Goal: Contribute content

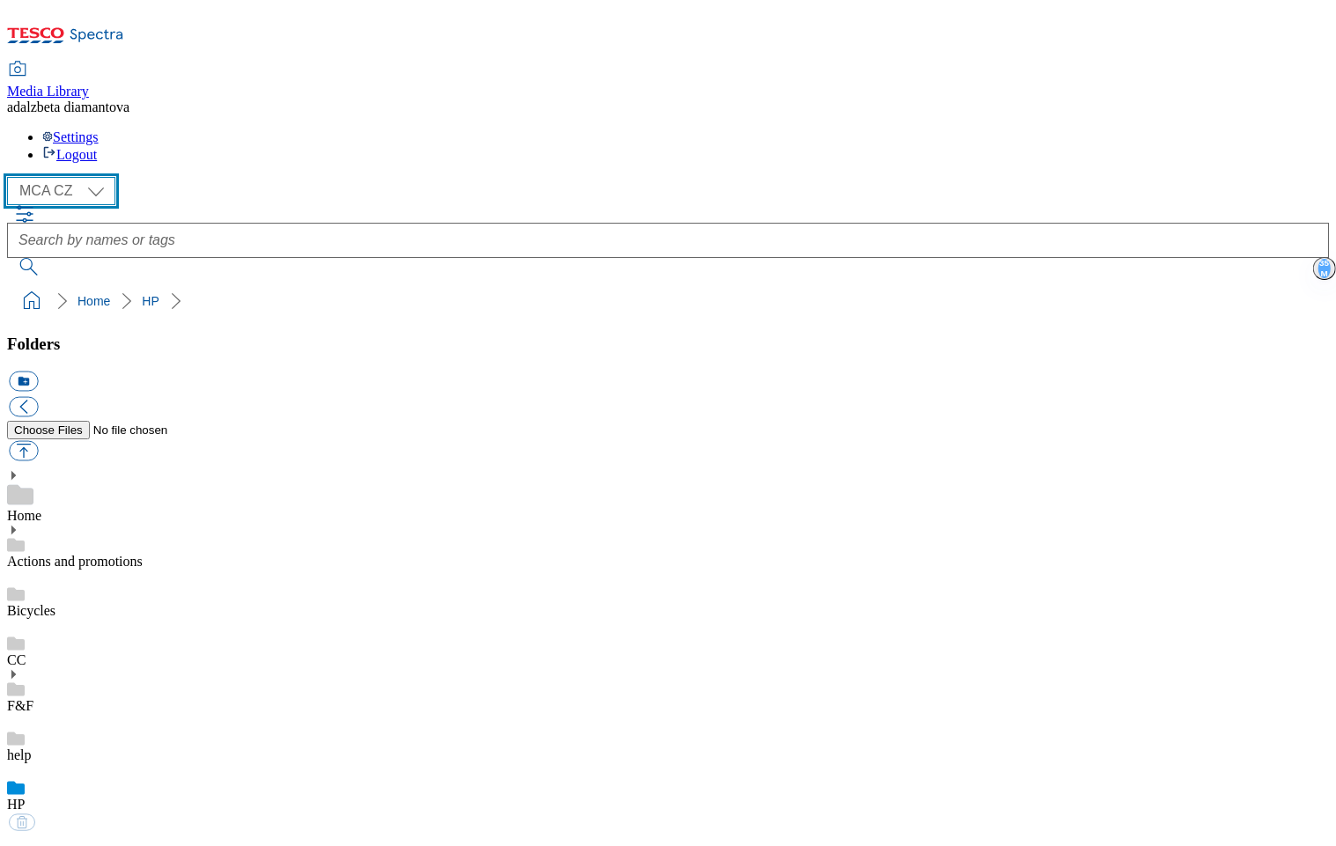
click at [100, 177] on select "MCA CZ MCA HU MCA SK" at bounding box center [61, 191] width 108 height 28
select select "flare-mca-sk"
click at [12, 177] on select "MCA CZ MCA HU MCA SK" at bounding box center [61, 191] width 108 height 28
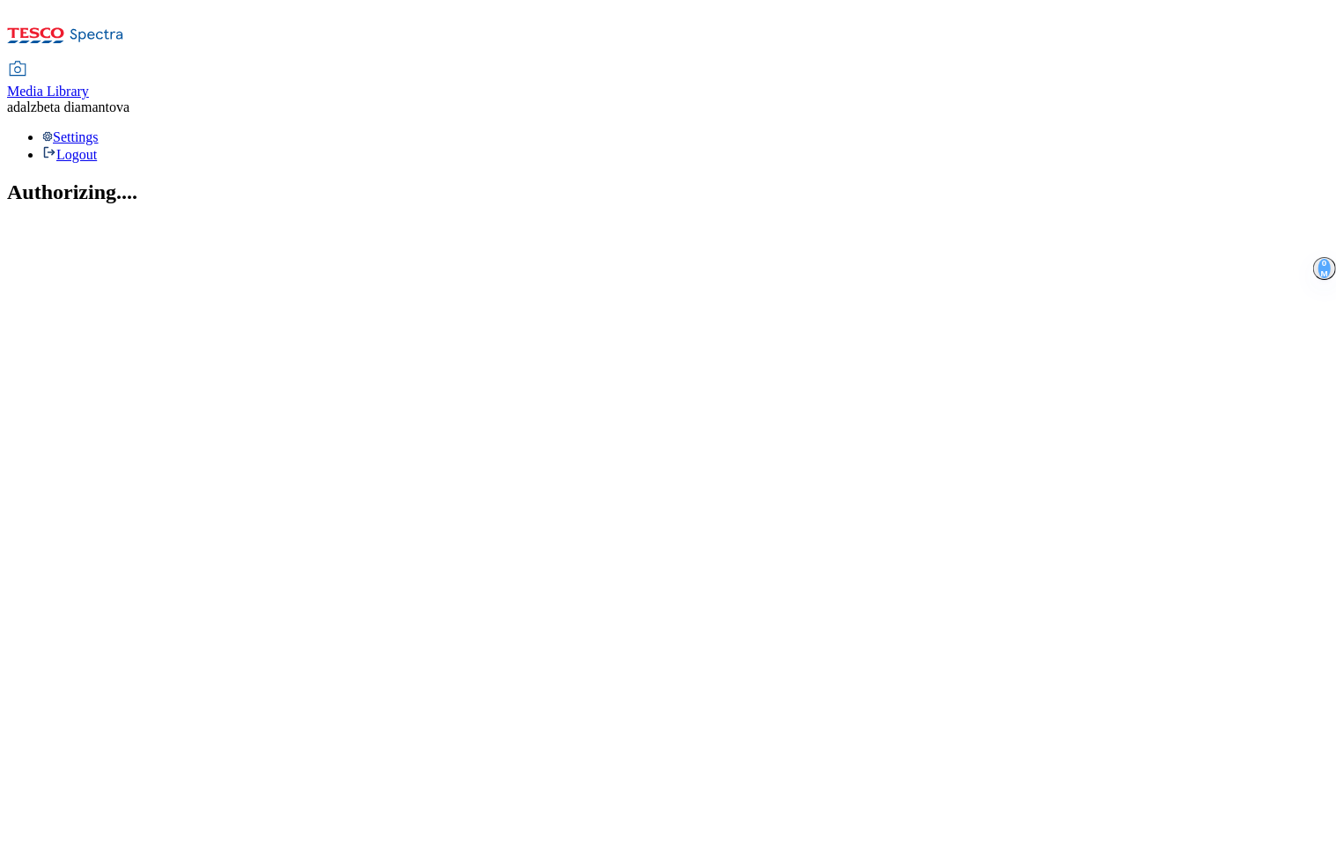
select select "flare-mca-sk"
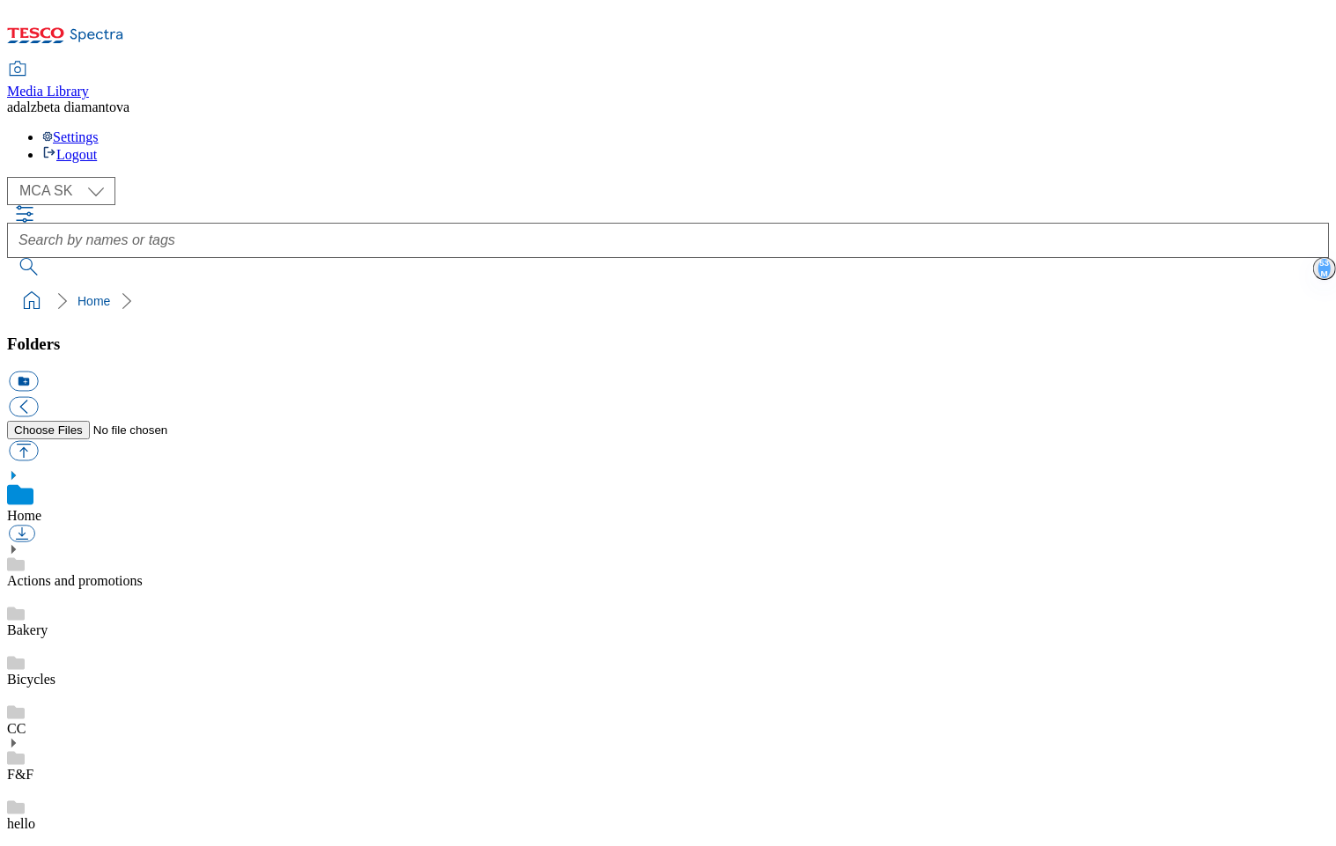
click at [133, 573] on link "Actions and promotions" at bounding box center [75, 580] width 136 height 15
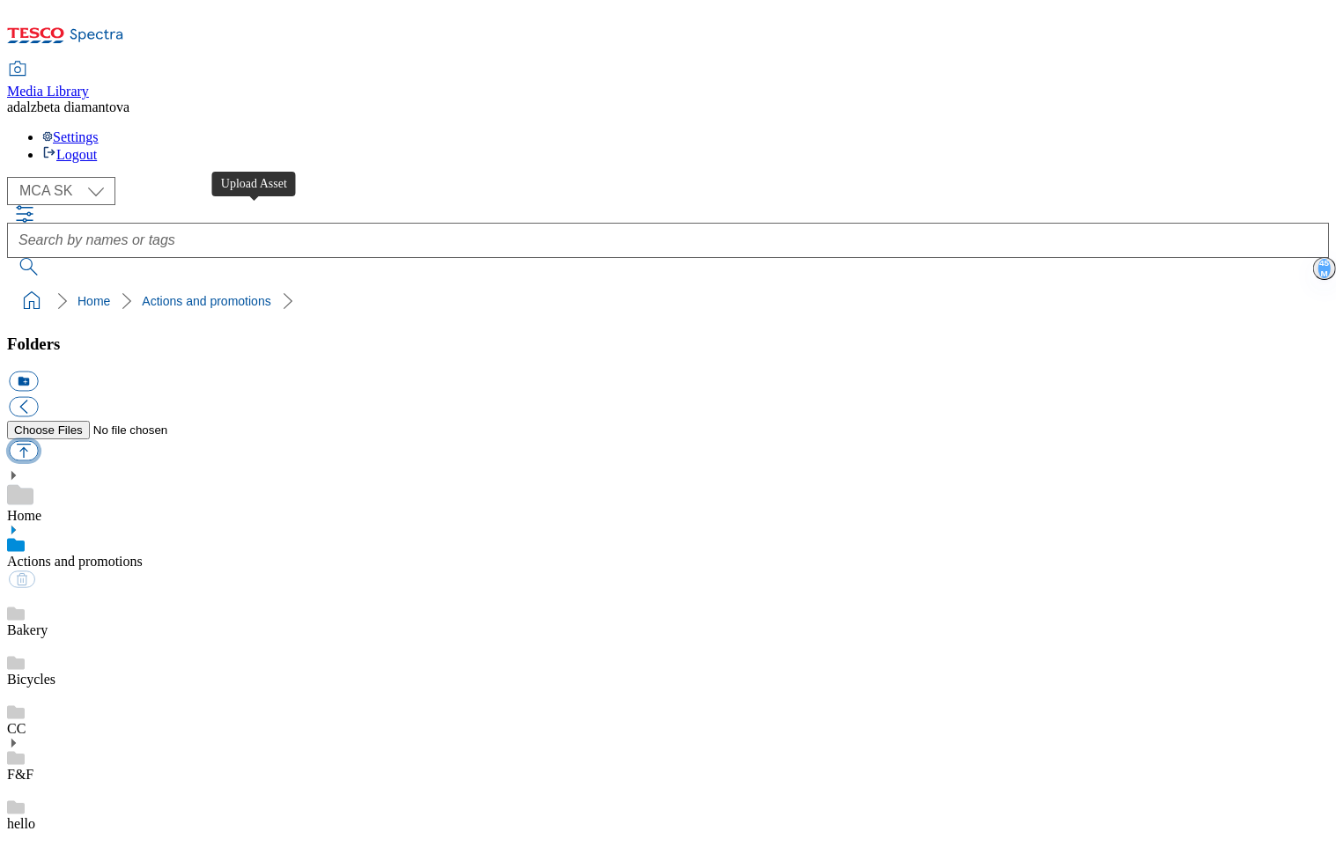
click at [38, 441] on button "button" at bounding box center [23, 451] width 29 height 20
type input "C:\fakepath\sk-wk30-ac-ff.jpg"
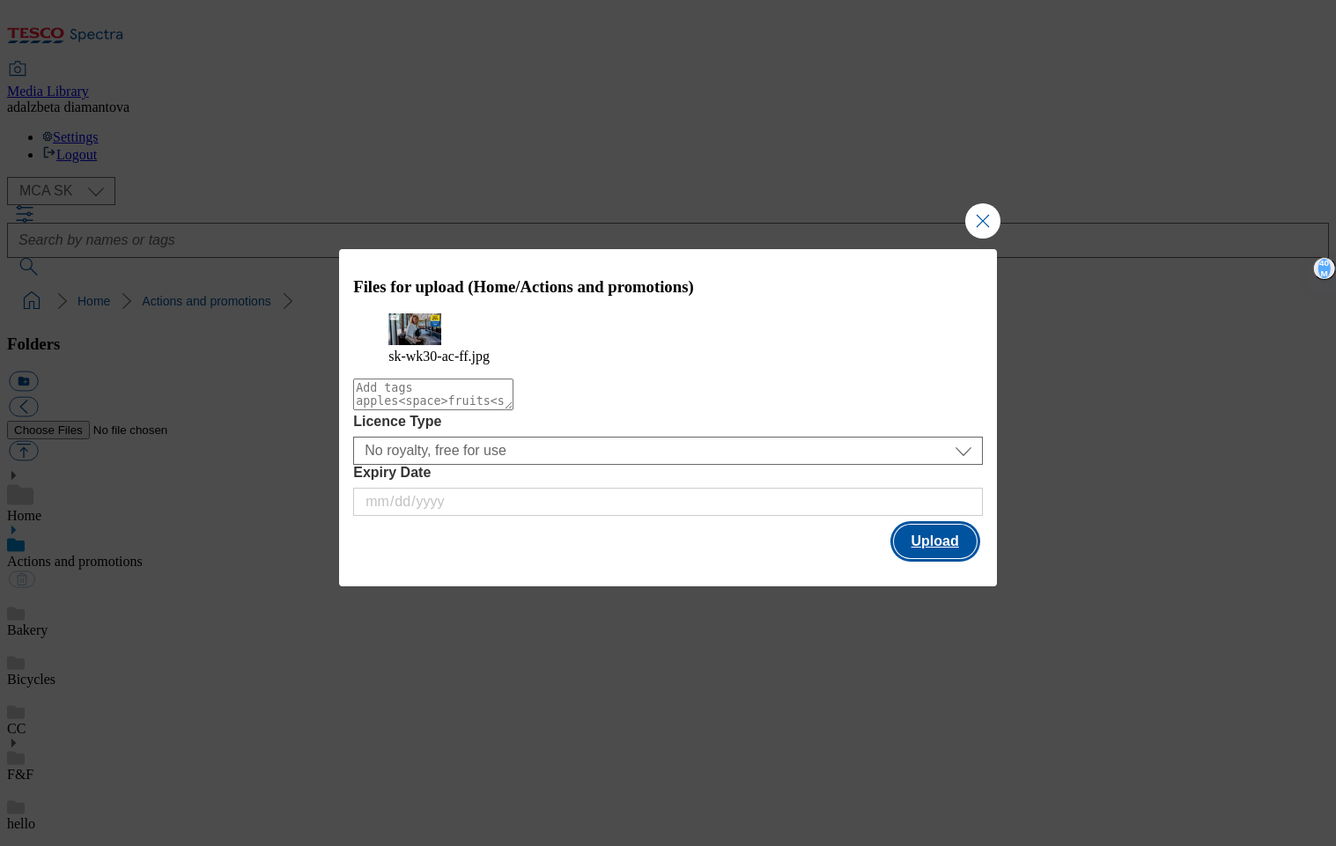
click at [937, 558] on button "Upload" at bounding box center [935, 541] width 83 height 33
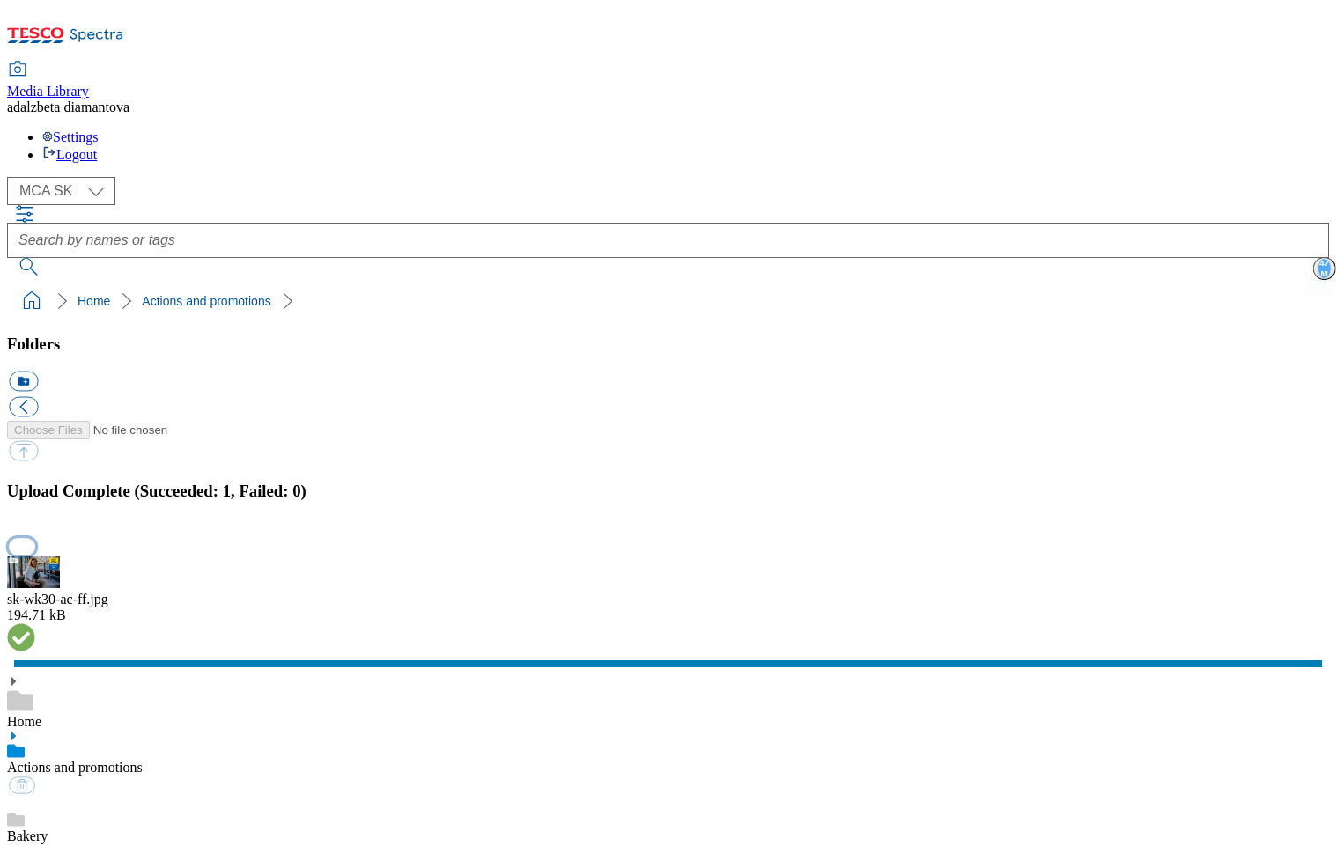
click at [35, 538] on button "button" at bounding box center [22, 546] width 26 height 17
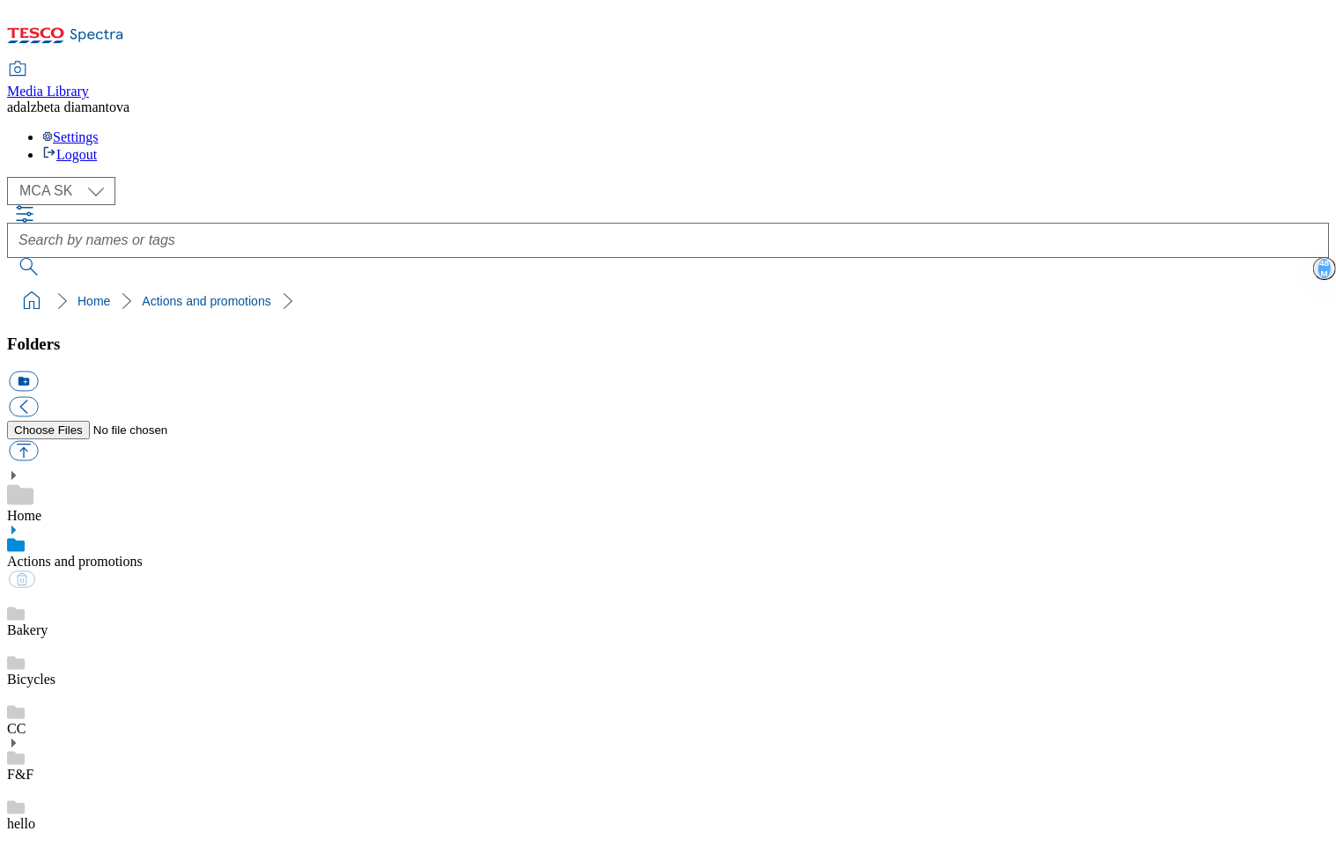
click at [152, 589] on div "Bakery" at bounding box center [668, 613] width 1322 height 49
click at [143, 554] on link "Actions and promotions" at bounding box center [75, 561] width 136 height 15
